Goal: Communication & Community: Connect with others

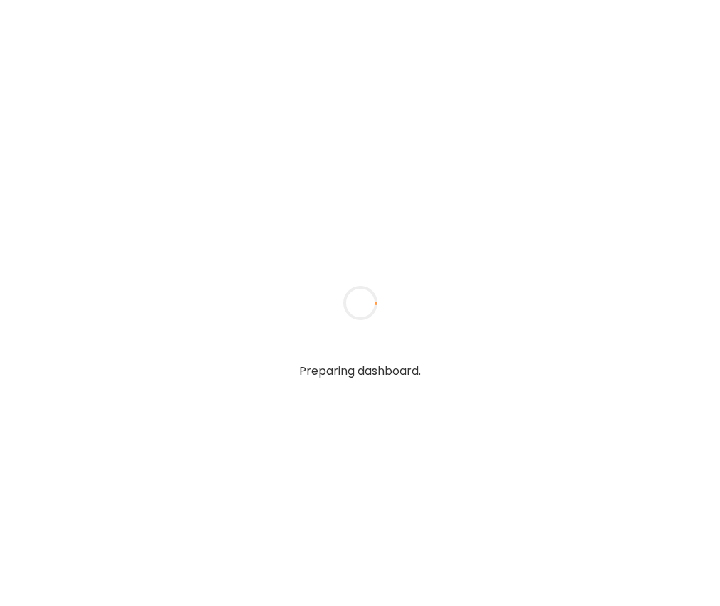
type textarea "**********"
type input "**********"
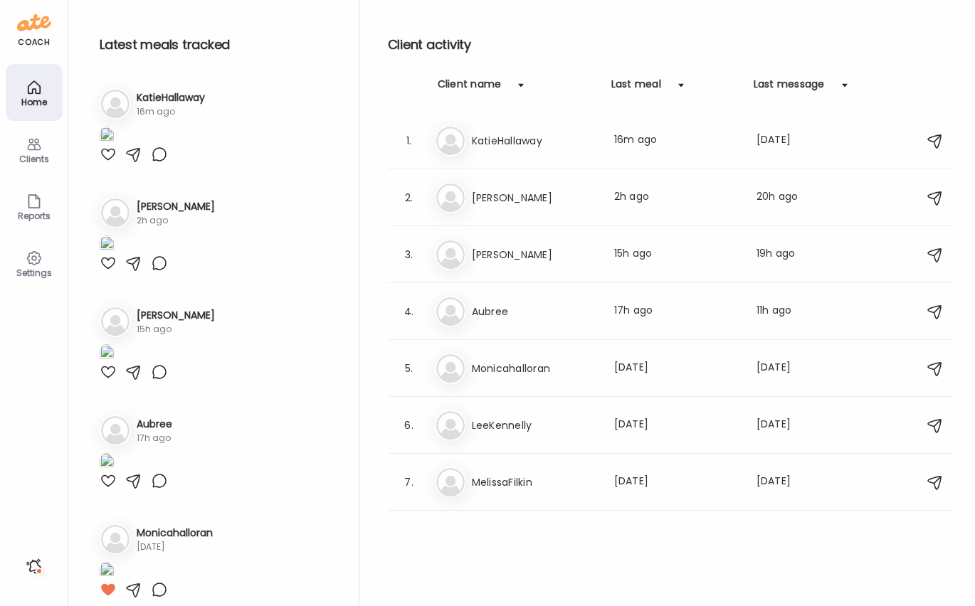
click at [41, 149] on icon at bounding box center [34, 144] width 17 height 17
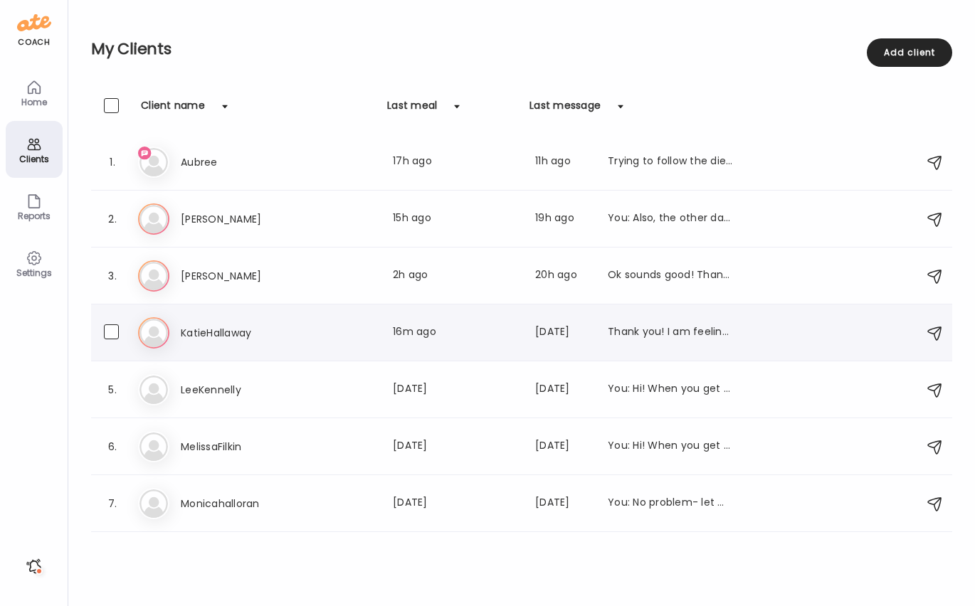
click at [222, 327] on h3 "KatieHallaway" at bounding box center [243, 333] width 125 height 17
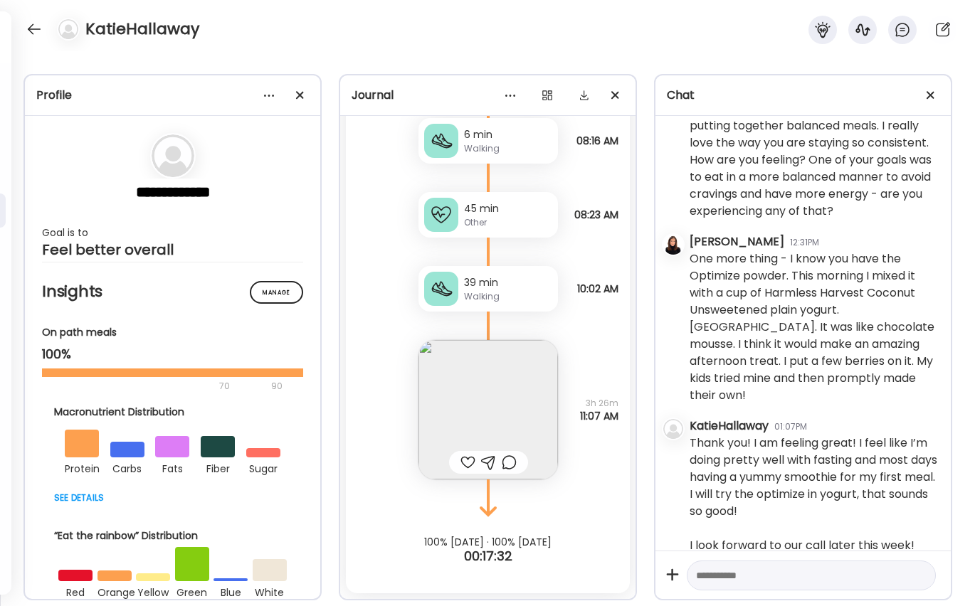
scroll to position [31875, 0]
click at [506, 421] on img at bounding box center [489, 410] width 140 height 140
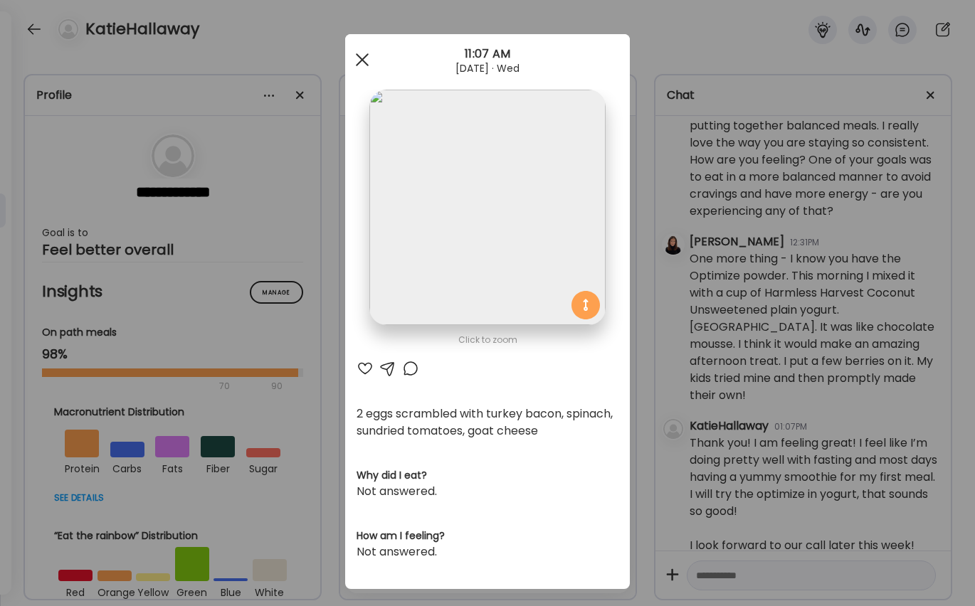
click at [365, 60] on div at bounding box center [362, 60] width 28 height 28
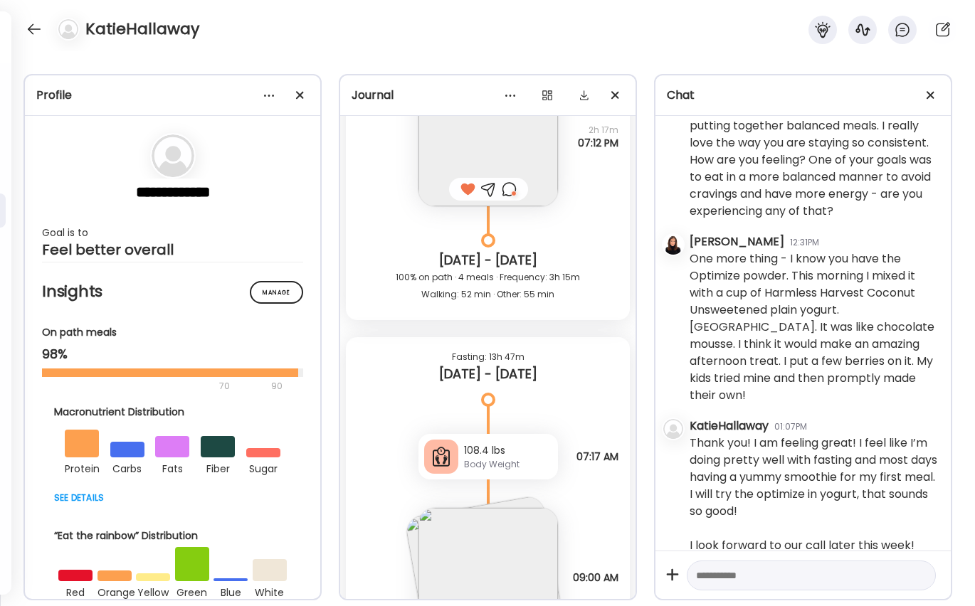
scroll to position [28294, 0]
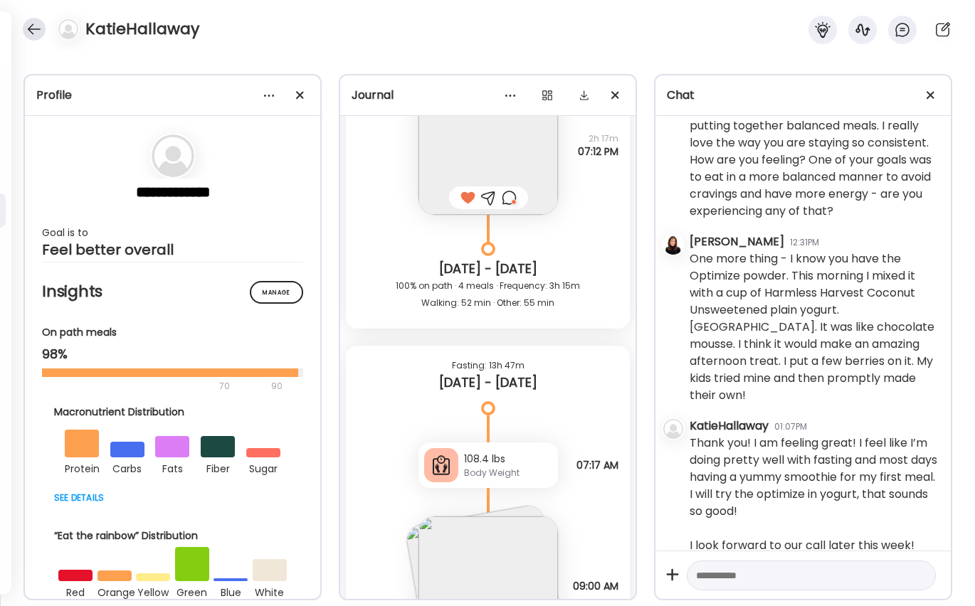
click at [26, 27] on div at bounding box center [34, 29] width 23 height 23
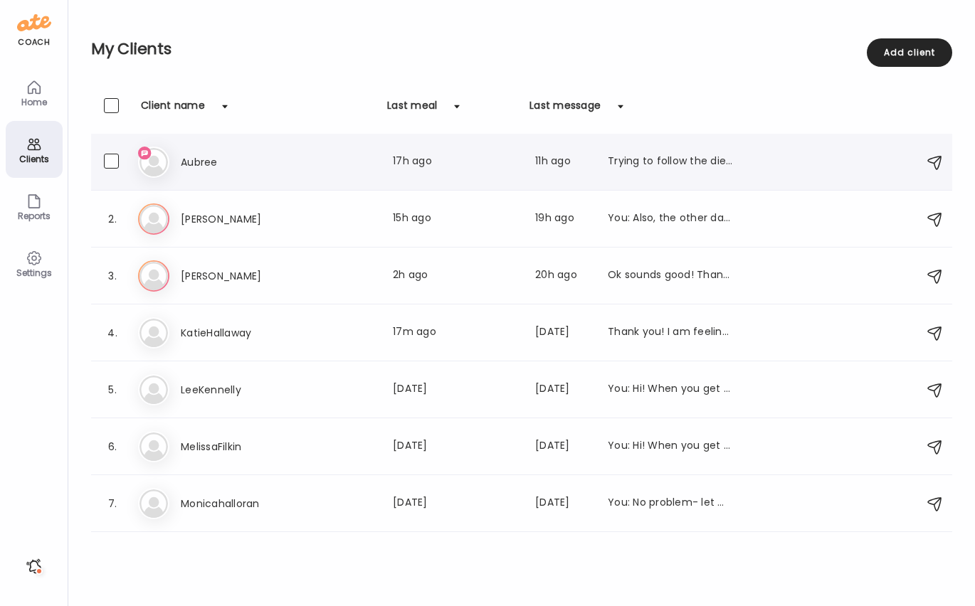
click at [223, 167] on h3 "Aubree" at bounding box center [243, 162] width 125 height 17
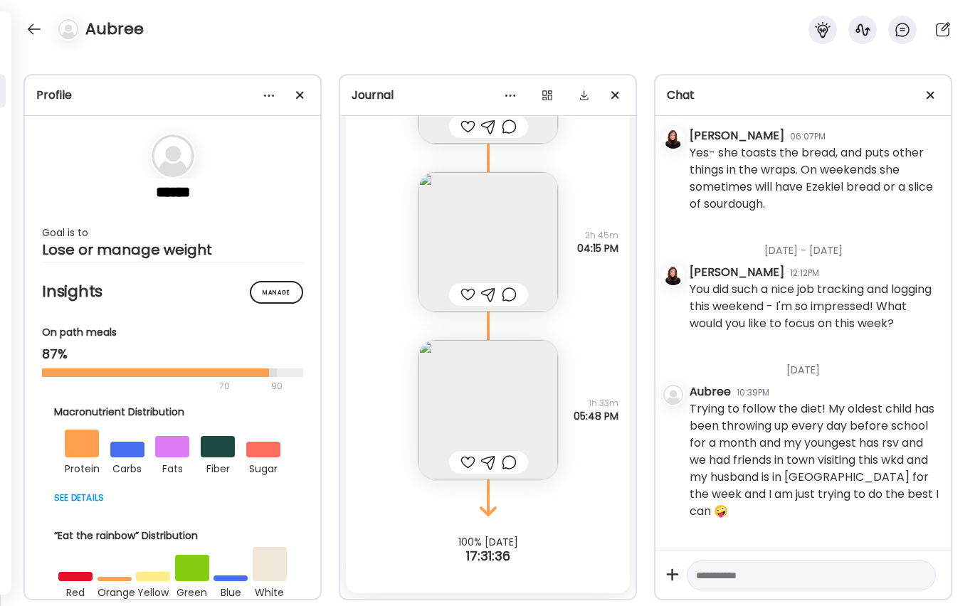
scroll to position [3132, 0]
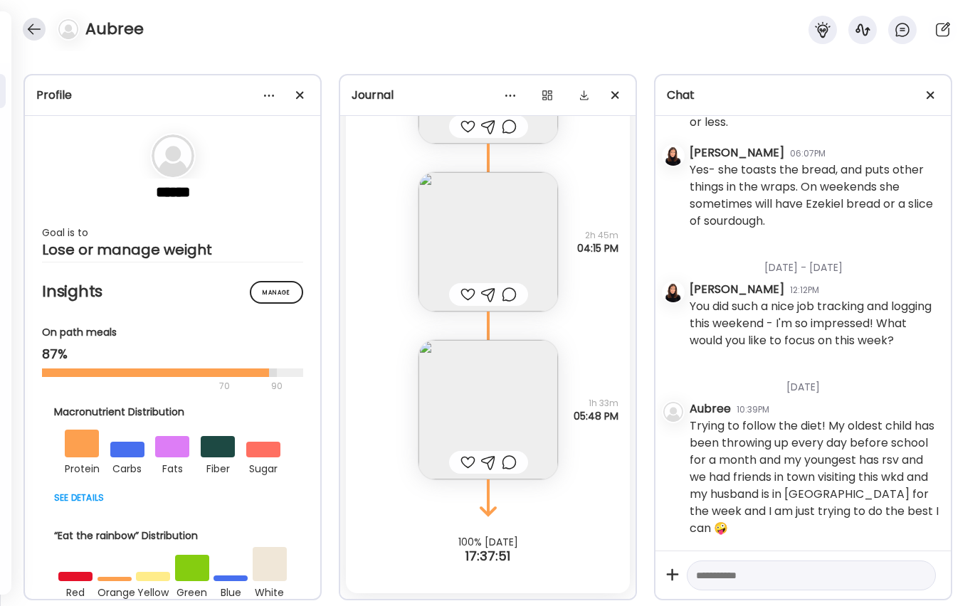
click at [33, 28] on div at bounding box center [34, 29] width 23 height 23
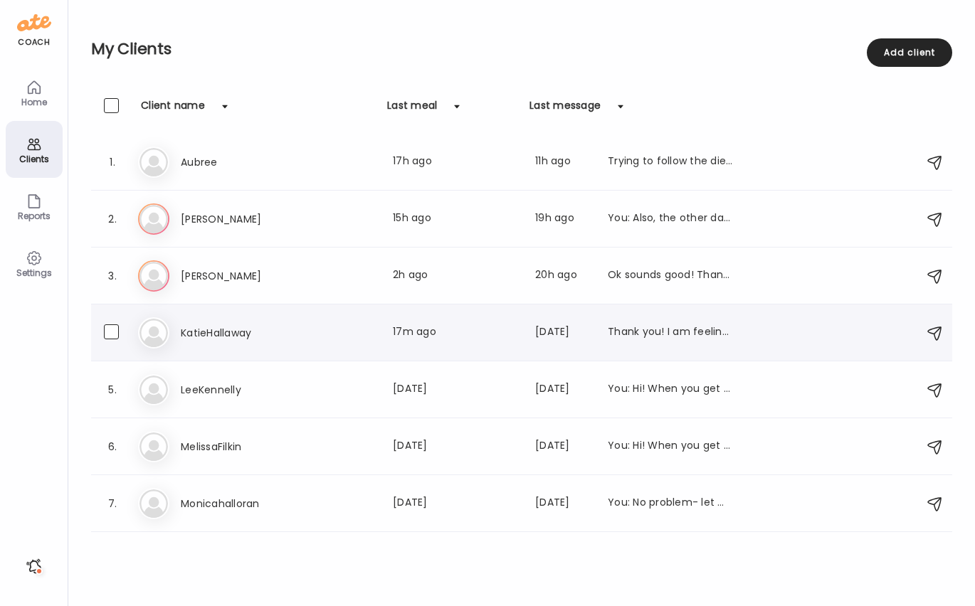
click at [204, 332] on h3 "KatieHallaway" at bounding box center [243, 333] width 125 height 17
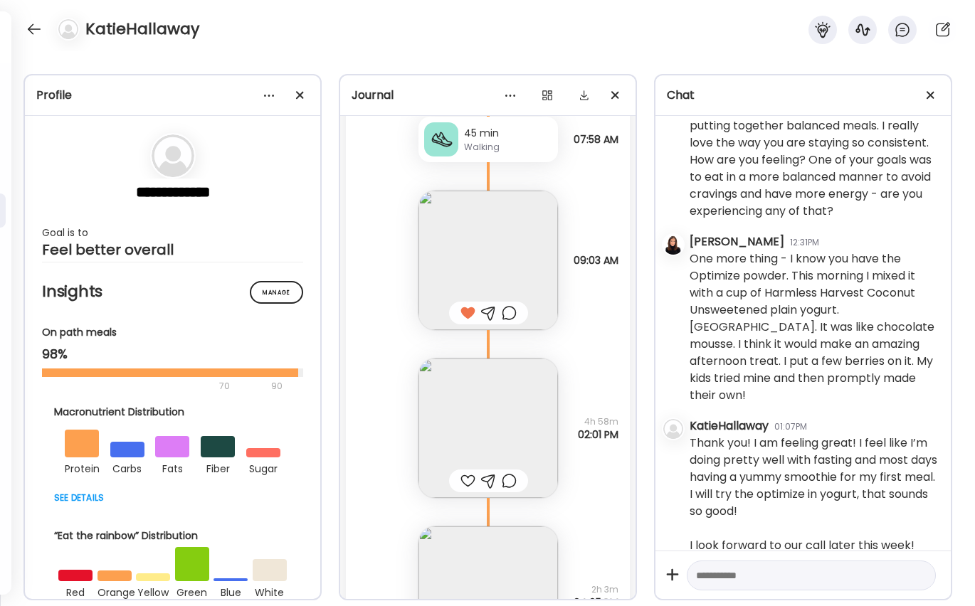
scroll to position [29746, 0]
click at [456, 404] on img at bounding box center [489, 427] width 140 height 140
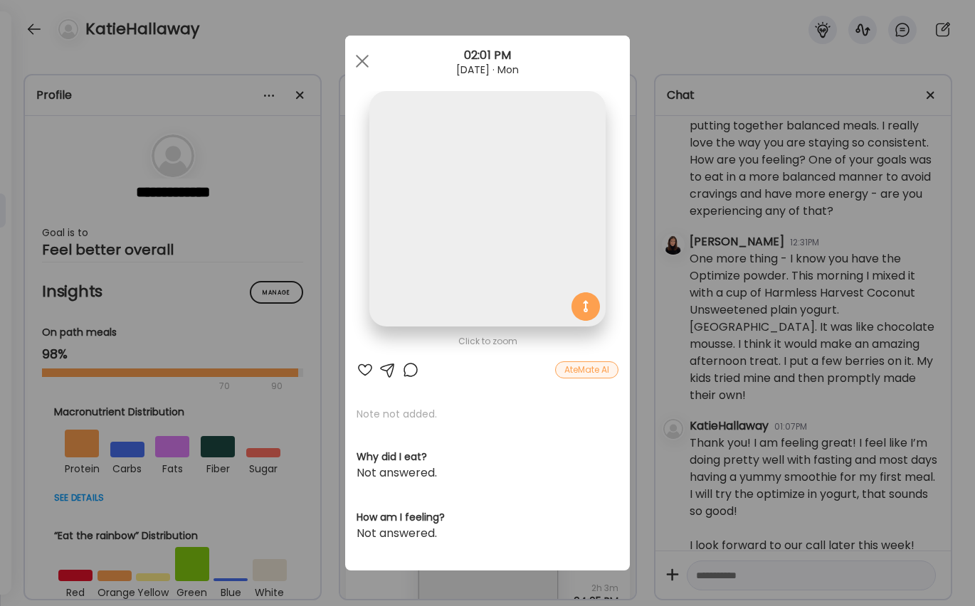
click at [456, 404] on div "Click to zoom AteMate AI Note not added. Why did I eat? Not answered. How am I …" at bounding box center [487, 303] width 285 height 535
click at [367, 53] on div at bounding box center [362, 61] width 28 height 28
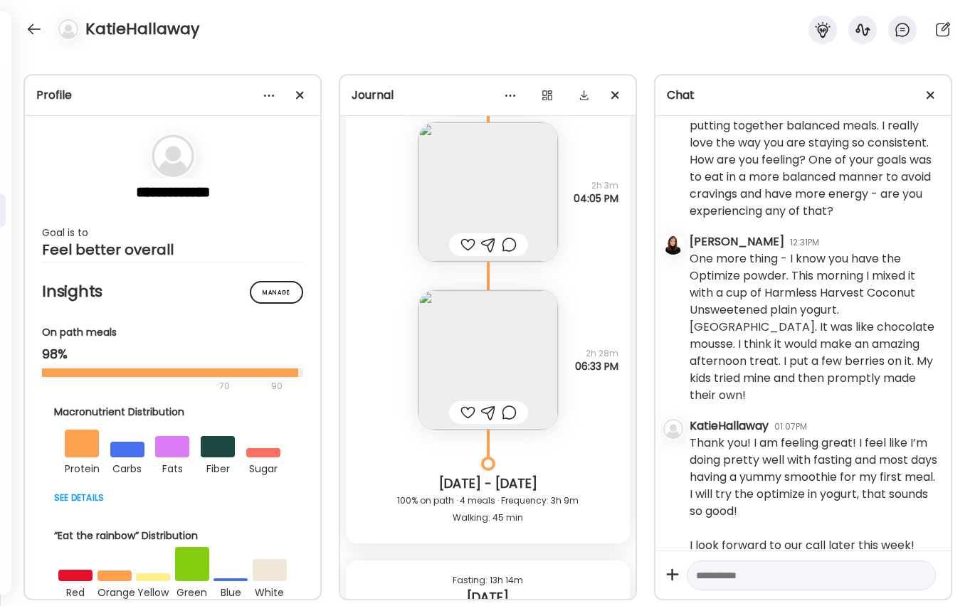
scroll to position [30214, 0]
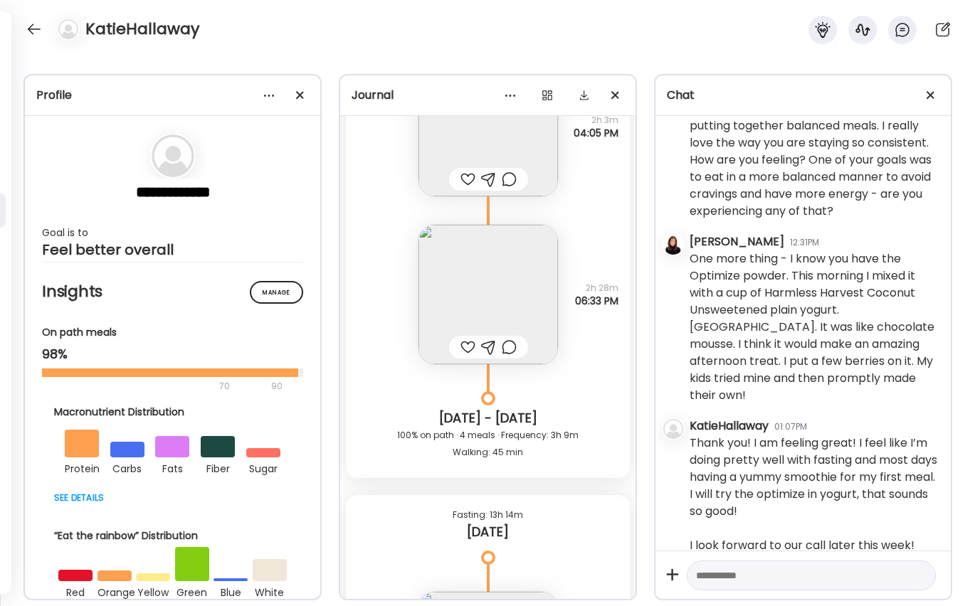
click at [496, 303] on img at bounding box center [489, 295] width 140 height 140
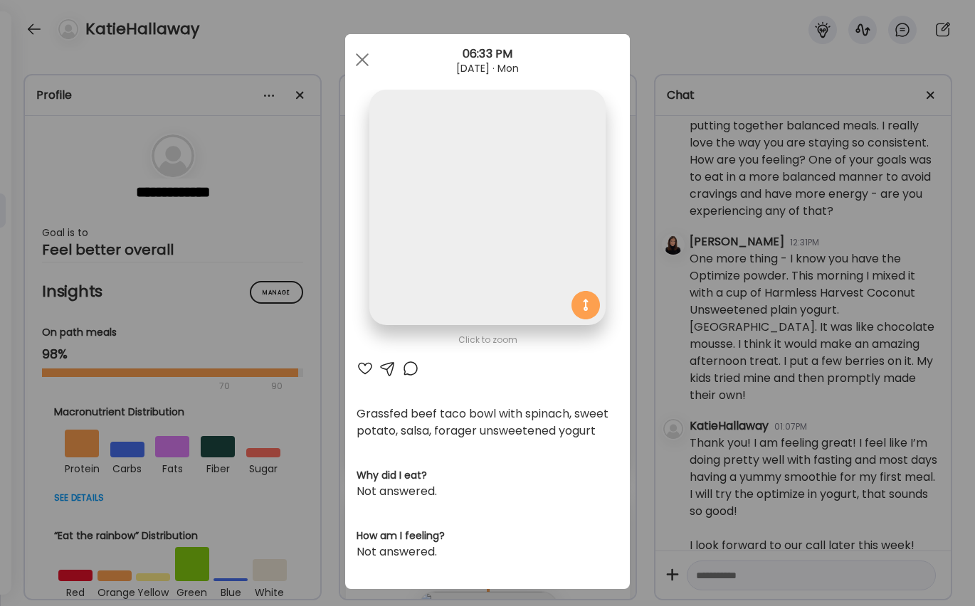
click at [496, 303] on img at bounding box center [487, 208] width 236 height 236
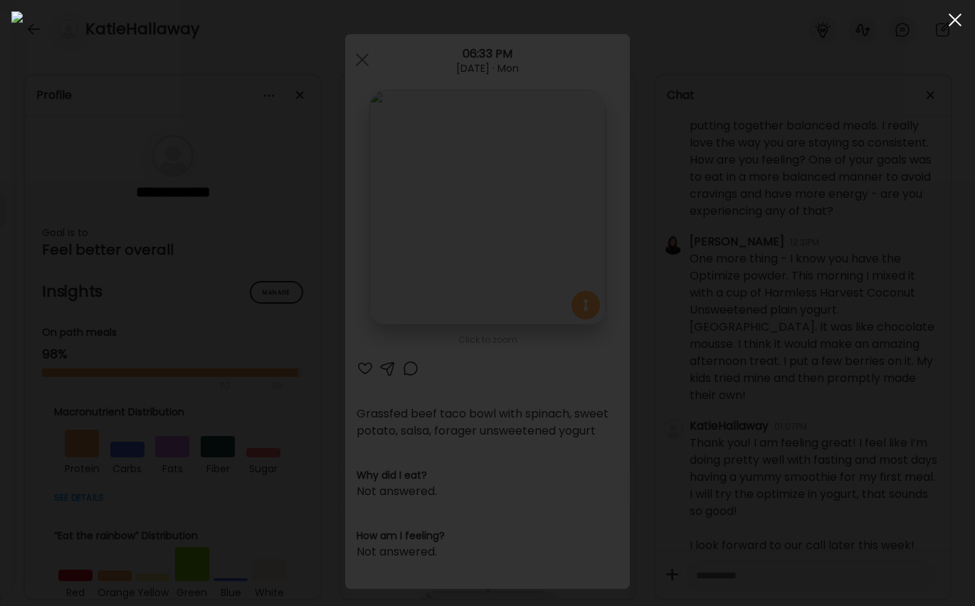
click at [719, 19] on div at bounding box center [955, 20] width 28 height 28
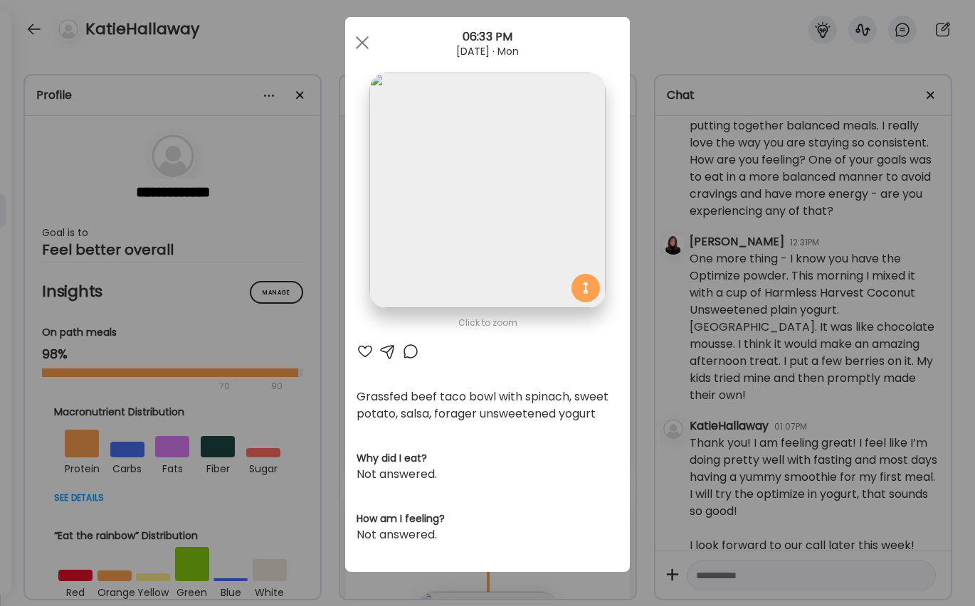
scroll to position [17, 0]
click at [648, 216] on div "Ate Coach Dashboard Wahoo! It’s official Take a moment to set up your Coach Pro…" at bounding box center [487, 303] width 975 height 606
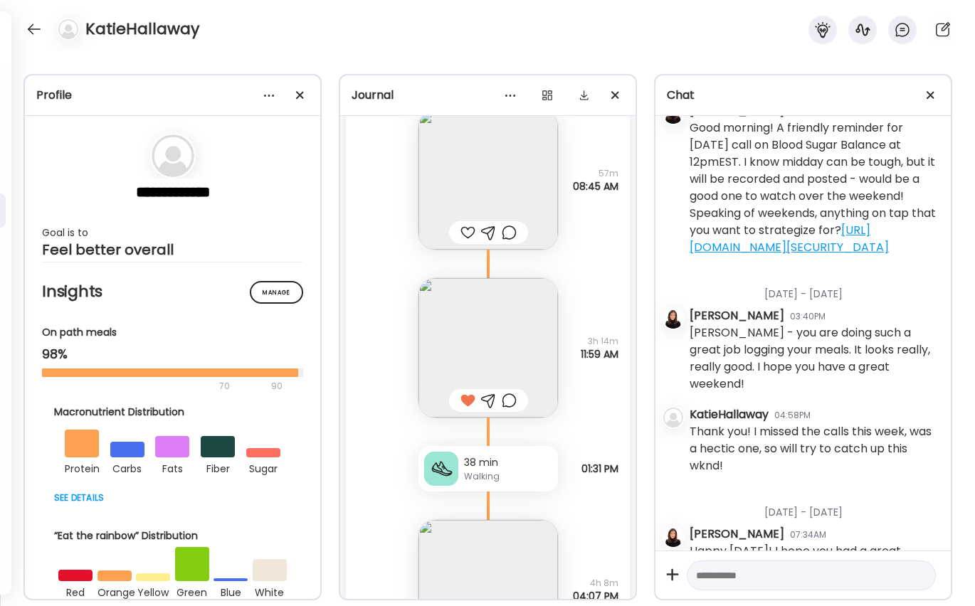
scroll to position [30967, 0]
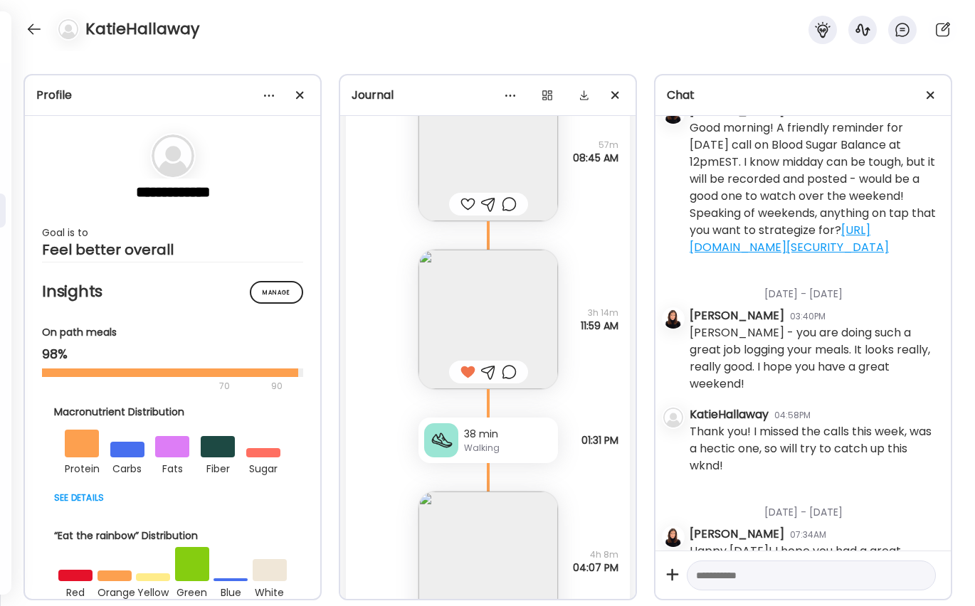
click at [477, 149] on img at bounding box center [489, 152] width 140 height 140
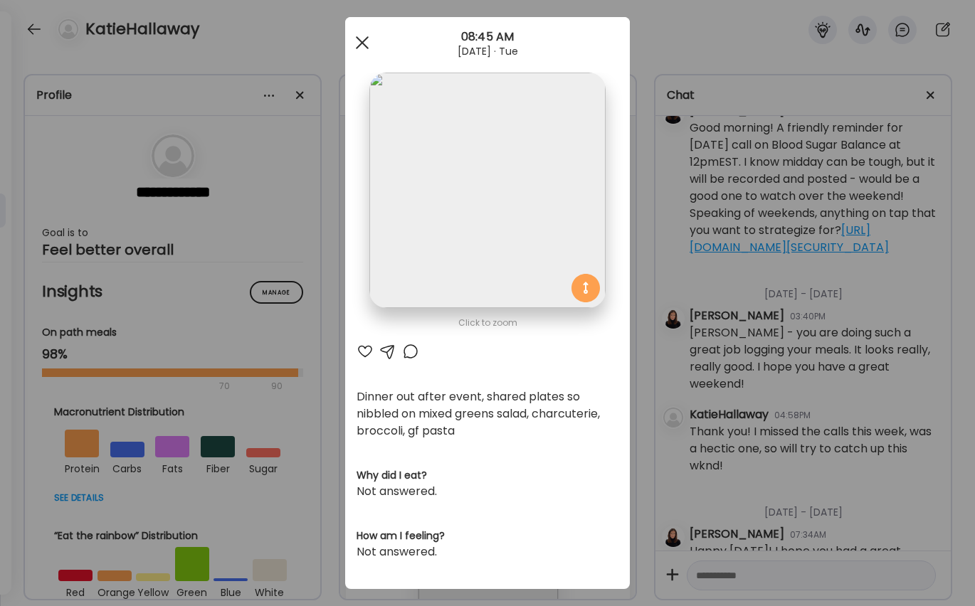
click at [362, 42] on span at bounding box center [362, 42] width 13 height 13
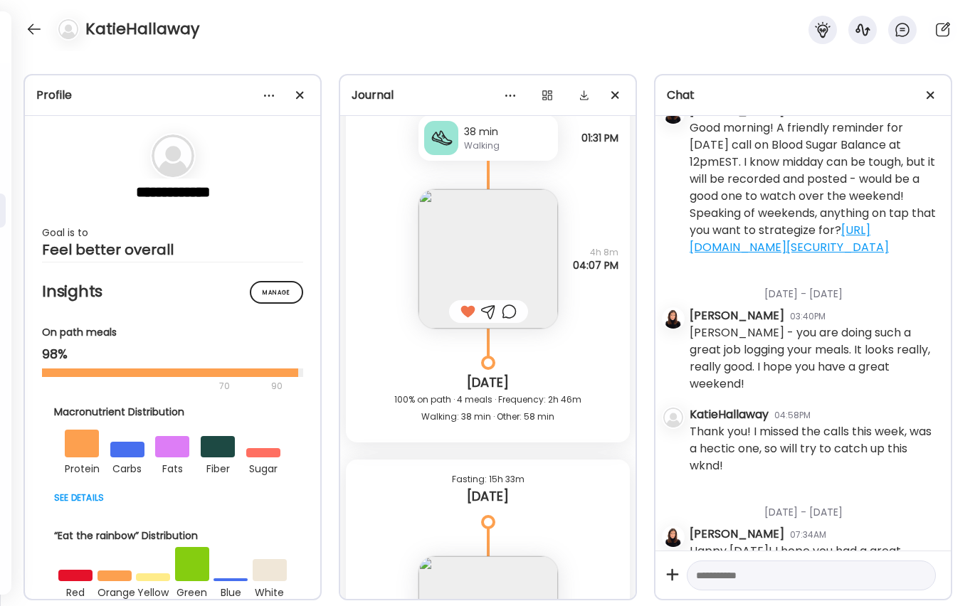
scroll to position [31268, 0]
